Goal: Check status: Check status

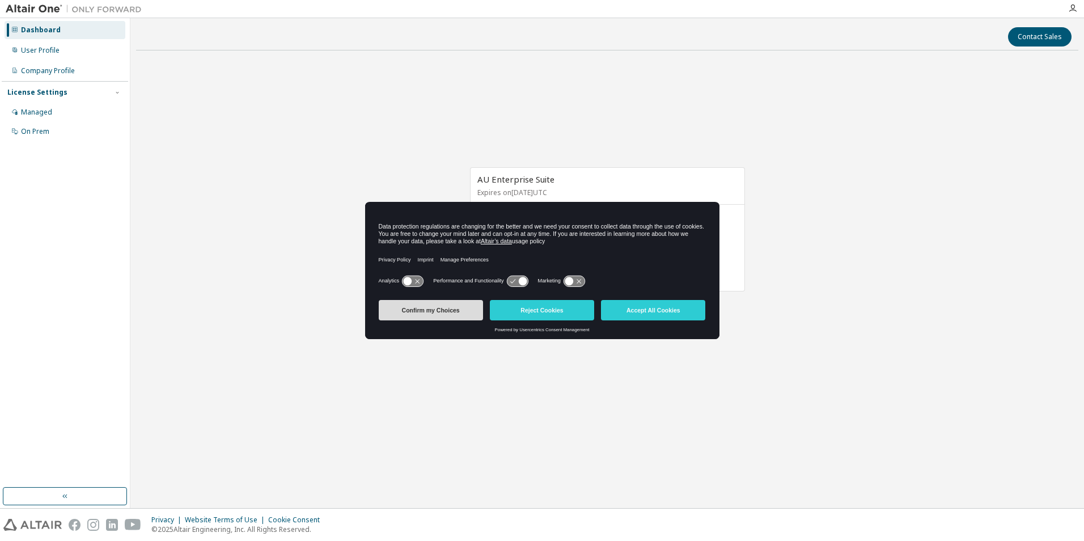
click at [416, 311] on button "Confirm my Choices" at bounding box center [431, 310] width 104 height 20
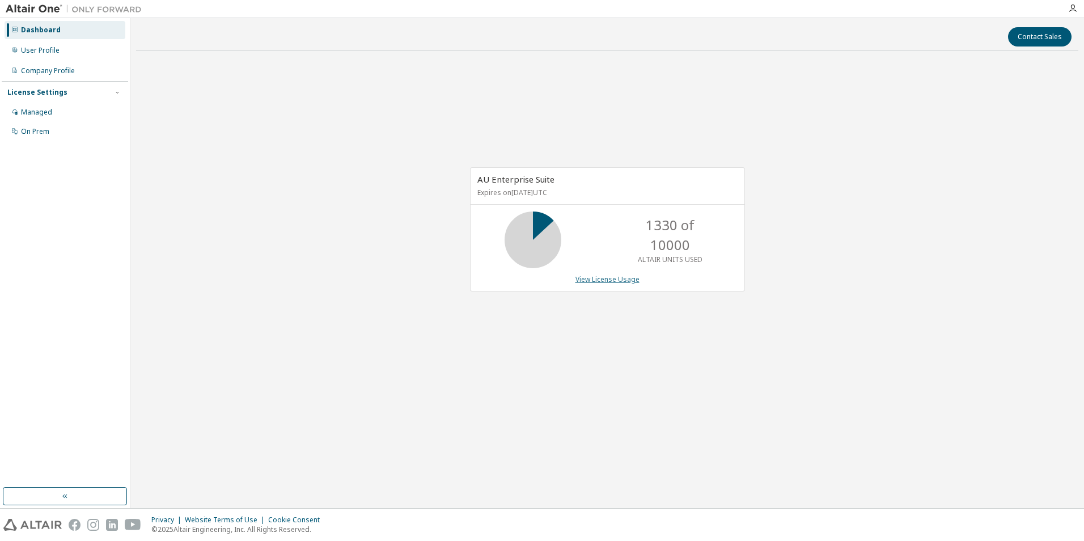
click at [621, 279] on link "View License Usage" at bounding box center [607, 279] width 64 height 10
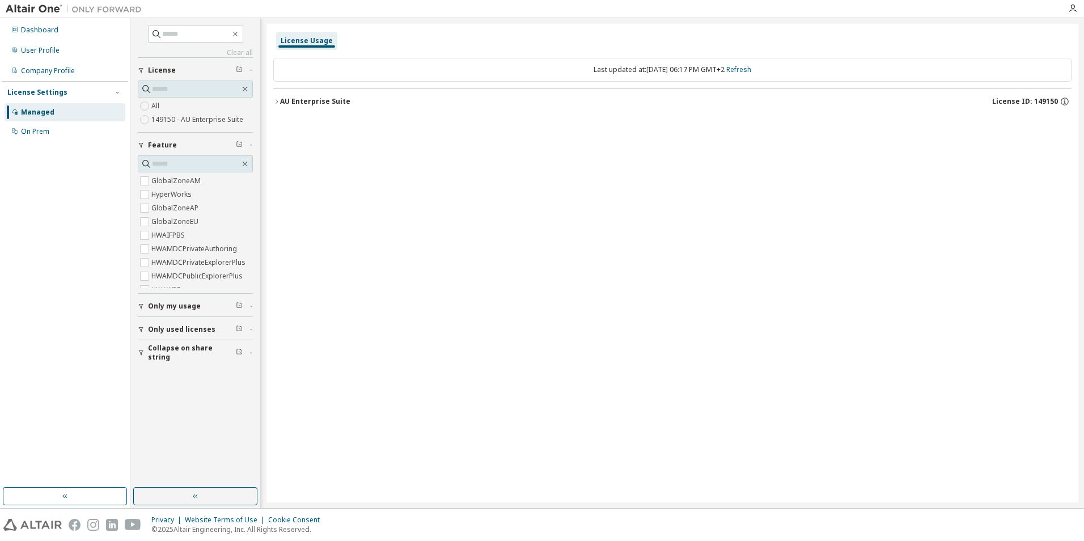
click at [170, 310] on span "Only my usage" at bounding box center [174, 306] width 53 height 9
click at [305, 101] on div "AU Enterprise Suite" at bounding box center [315, 101] width 70 height 9
